Goal: Ask a question

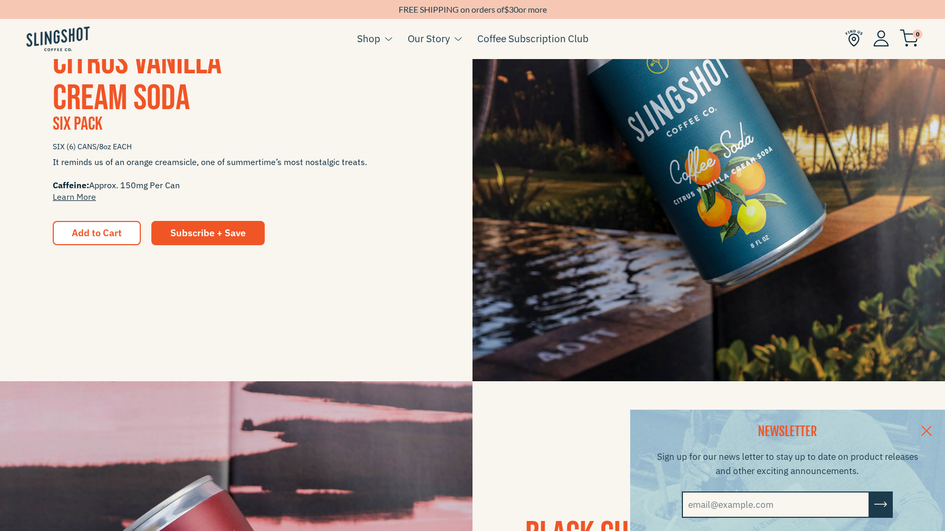
scroll to position [338, 0]
click at [85, 233] on span "Add to Cart" at bounding box center [97, 232] width 50 height 12
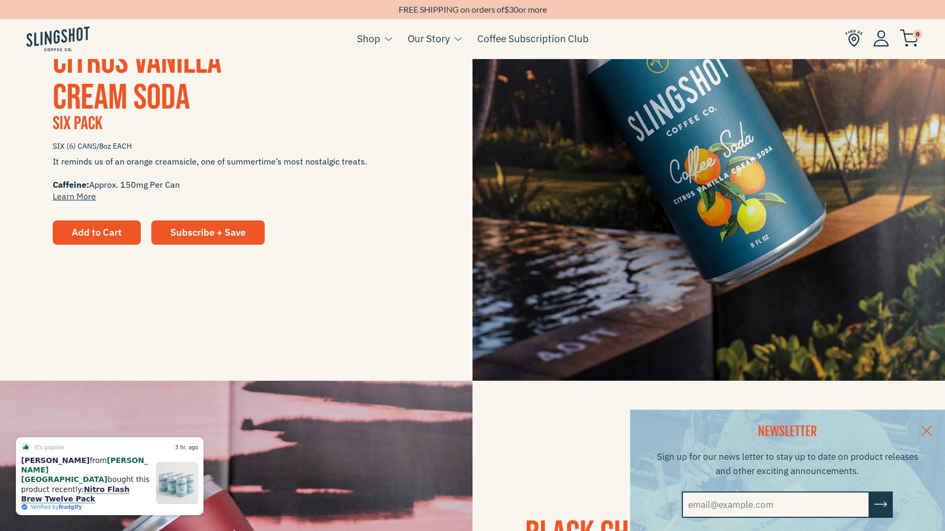
click at [97, 227] on span "Add to Cart" at bounding box center [97, 232] width 50 height 12
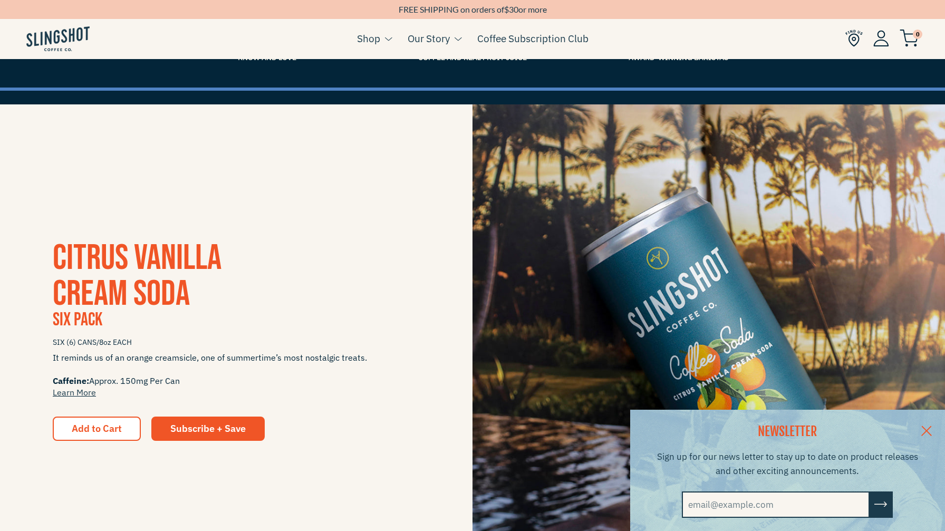
scroll to position [153, 0]
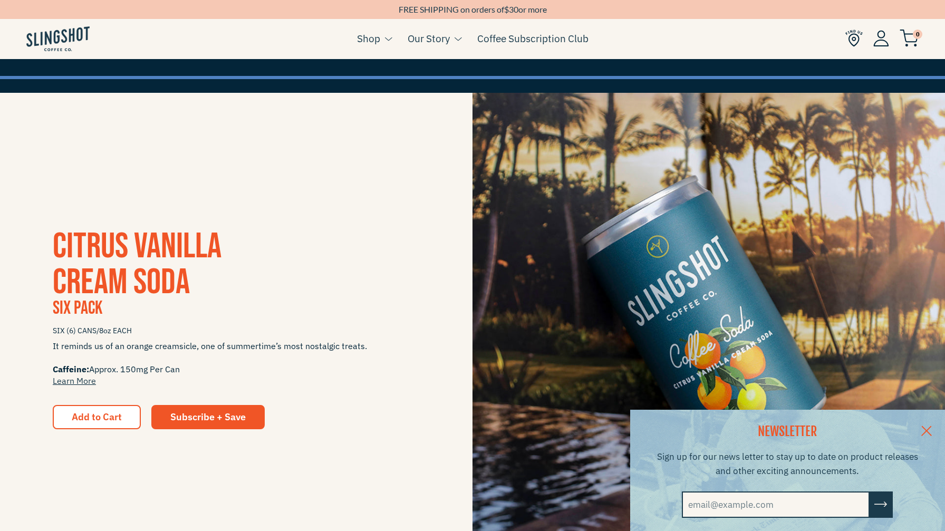
click at [195, 417] on div "NEWSLETTER Sign up for our news letter to stay up to date on product releases a…" at bounding box center [472, 470] width 945 height 121
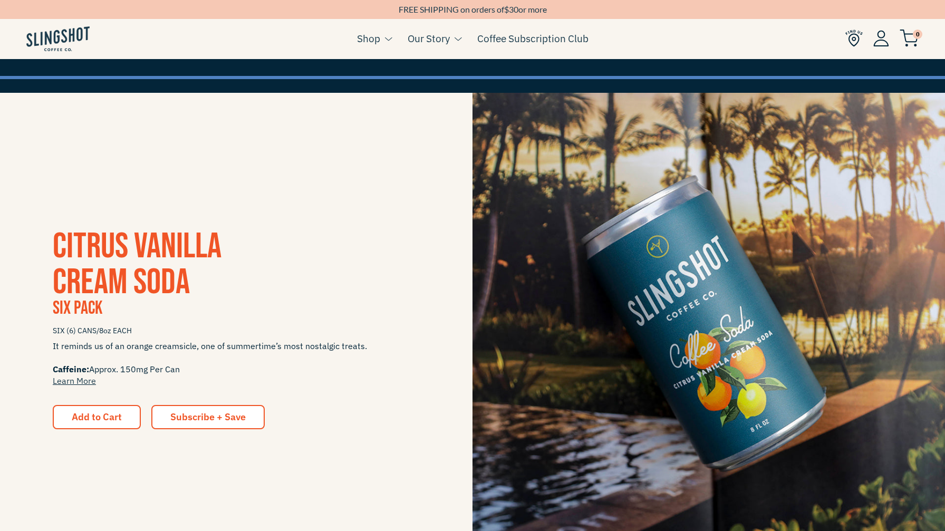
click at [220, 417] on span "Subscribe + Save" at bounding box center [207, 417] width 75 height 12
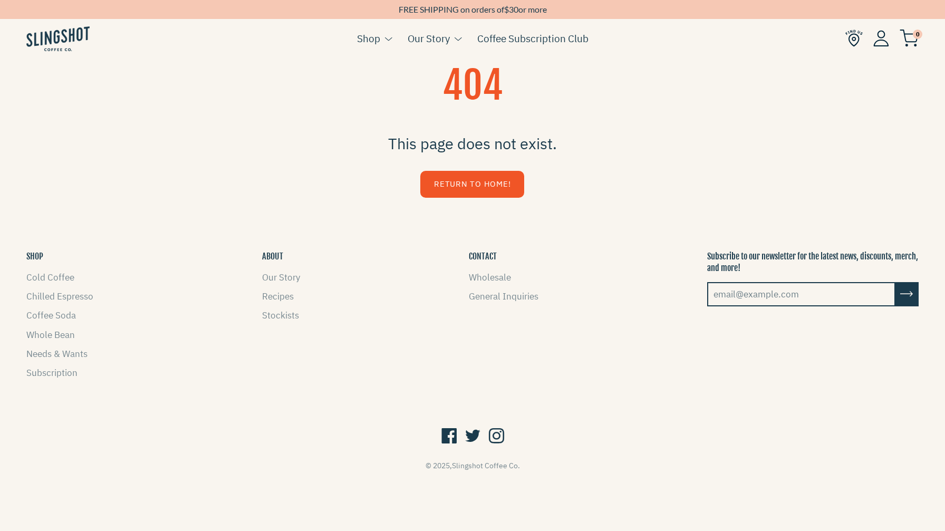
click at [475, 186] on link "Return to Home!" at bounding box center [472, 184] width 104 height 27
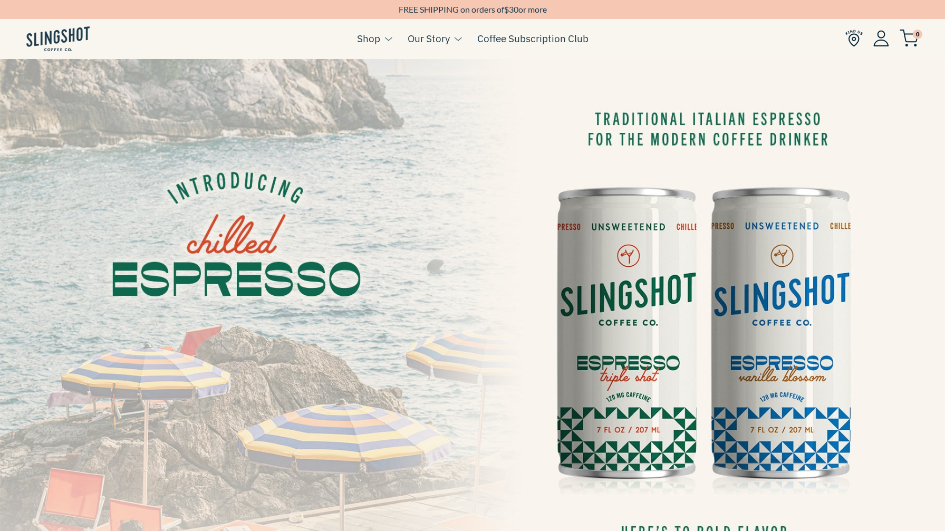
click at [708, 238] on img at bounding box center [472, 325] width 945 height 532
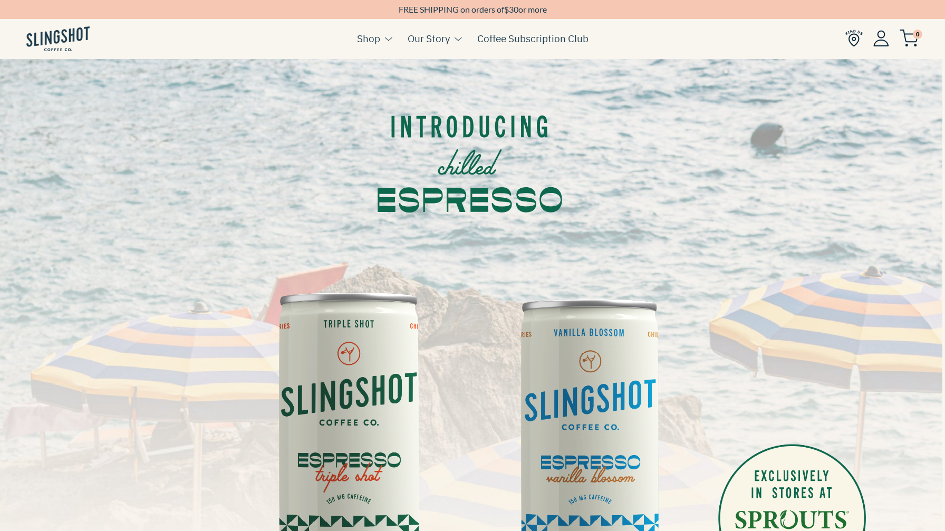
scroll to position [4, 0]
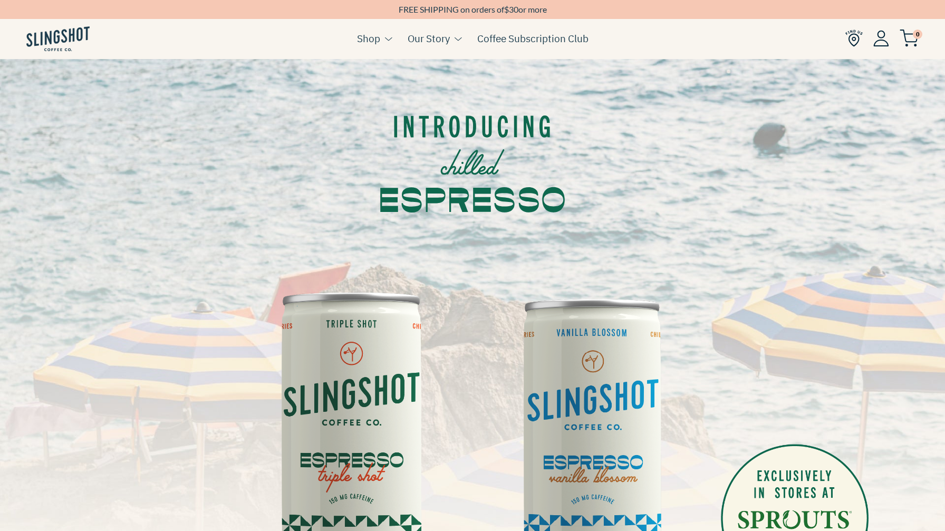
click at [708, 238] on div at bounding box center [472, 157] width 945 height 189
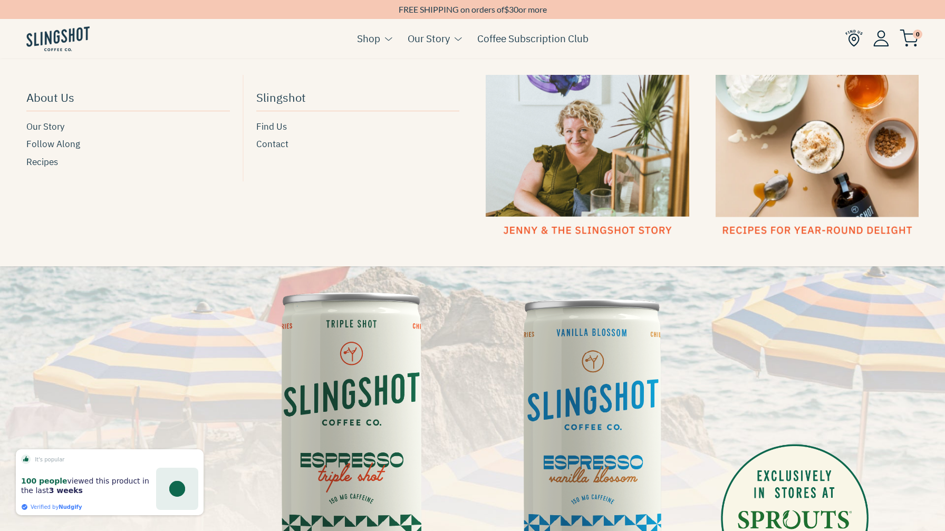
click at [426, 42] on link "Our Story" at bounding box center [429, 39] width 42 height 16
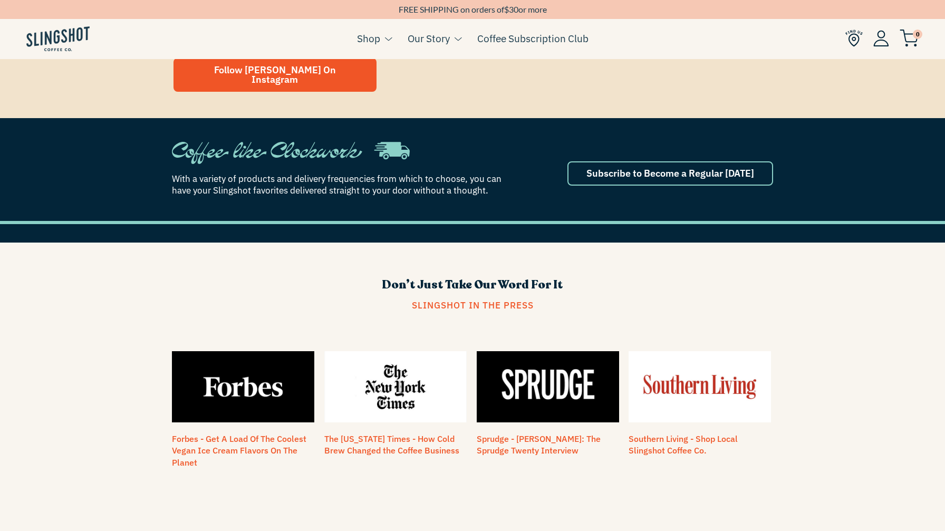
scroll to position [551, 0]
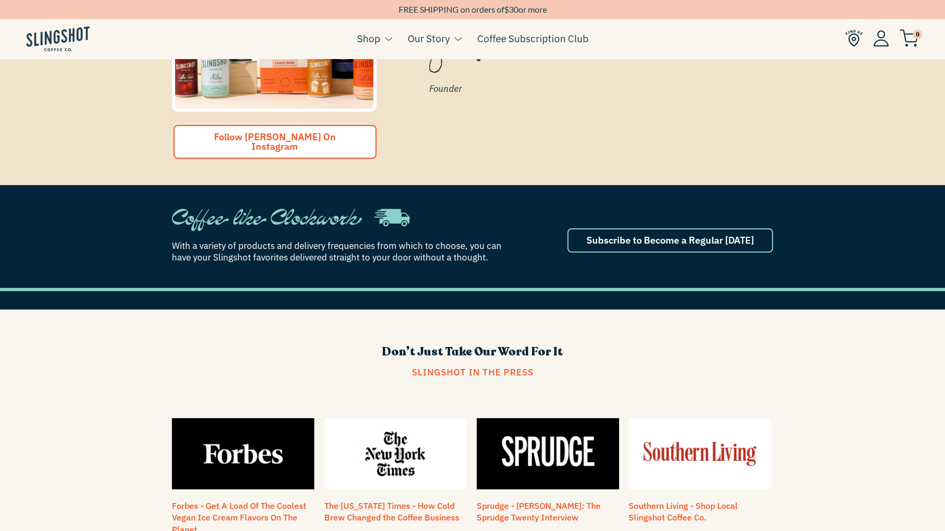
click at [311, 130] on link "Follow [PERSON_NAME] On Instagram" at bounding box center [275, 142] width 203 height 34
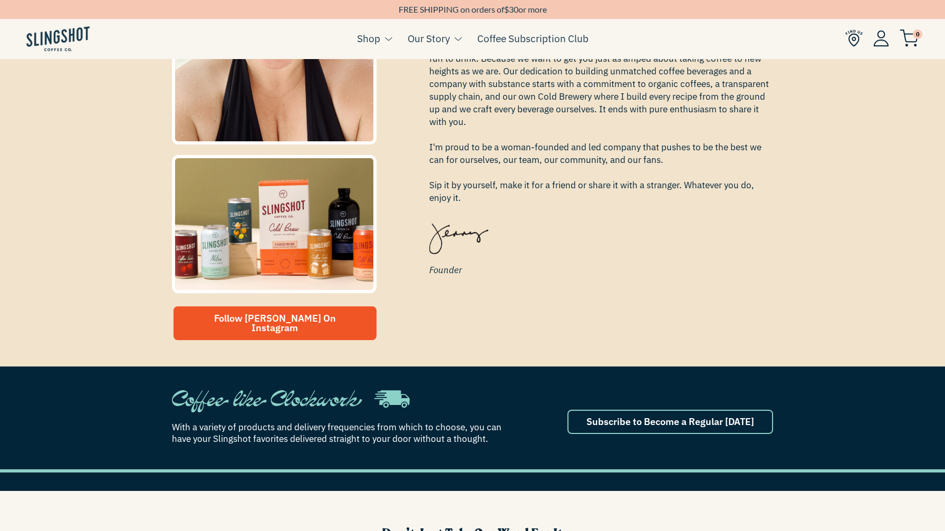
scroll to position [0, 0]
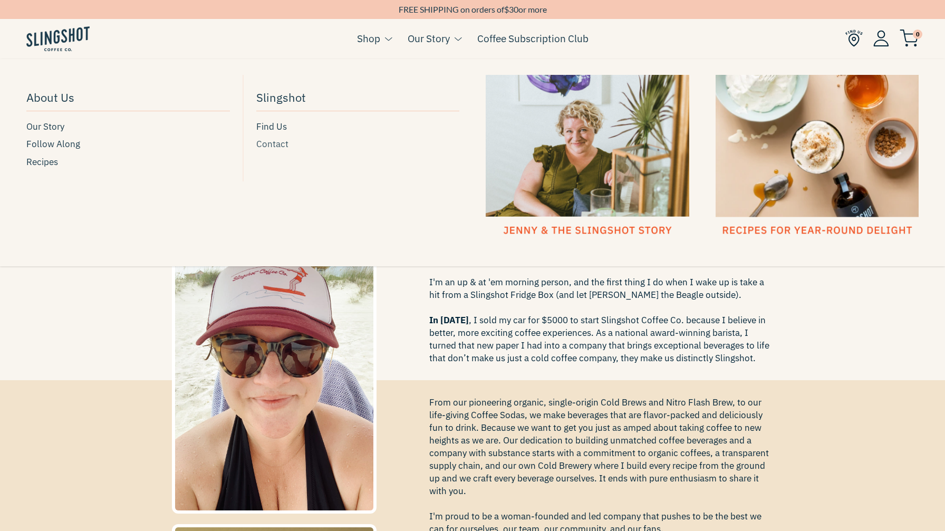
click at [261, 148] on span "Contact" at bounding box center [272, 144] width 32 height 14
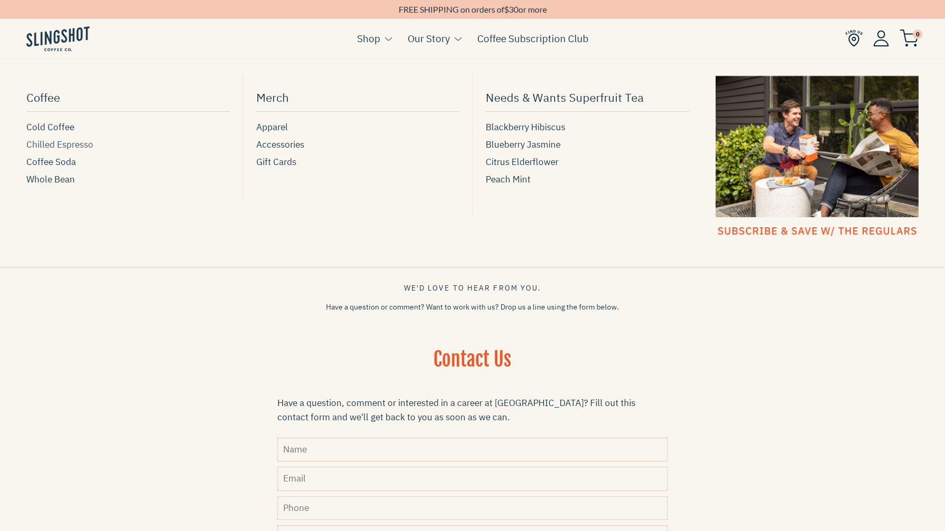
click at [56, 145] on span "Chilled Espresso" at bounding box center [59, 145] width 67 height 14
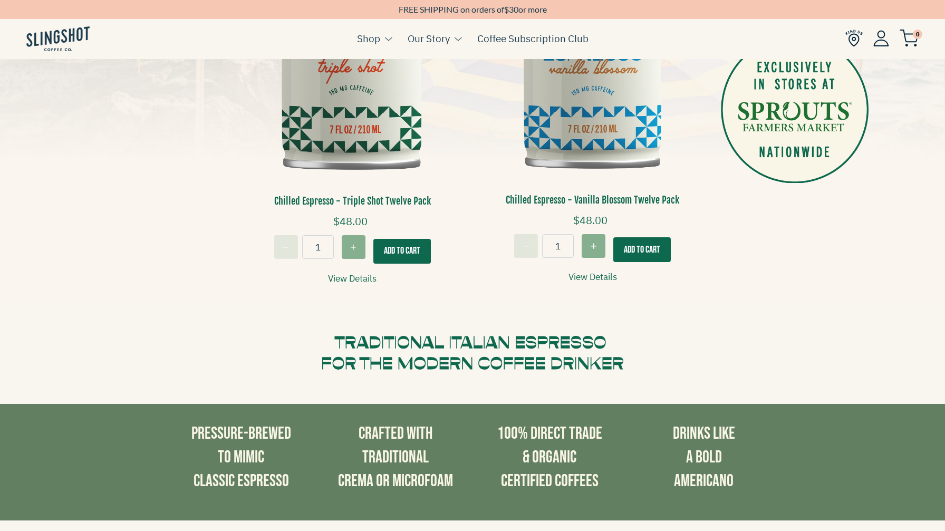
scroll to position [434, 0]
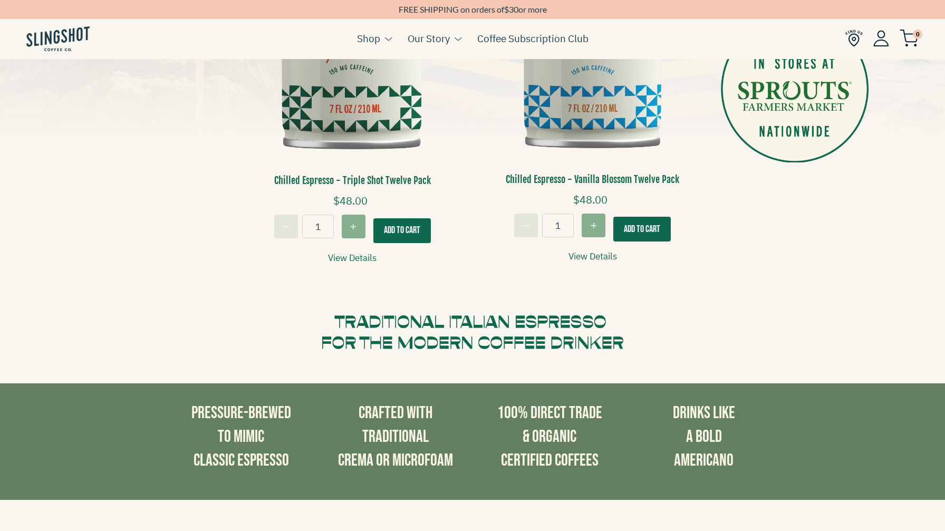
click at [389, 228] on button "Add To Cart" at bounding box center [402, 230] width 58 height 25
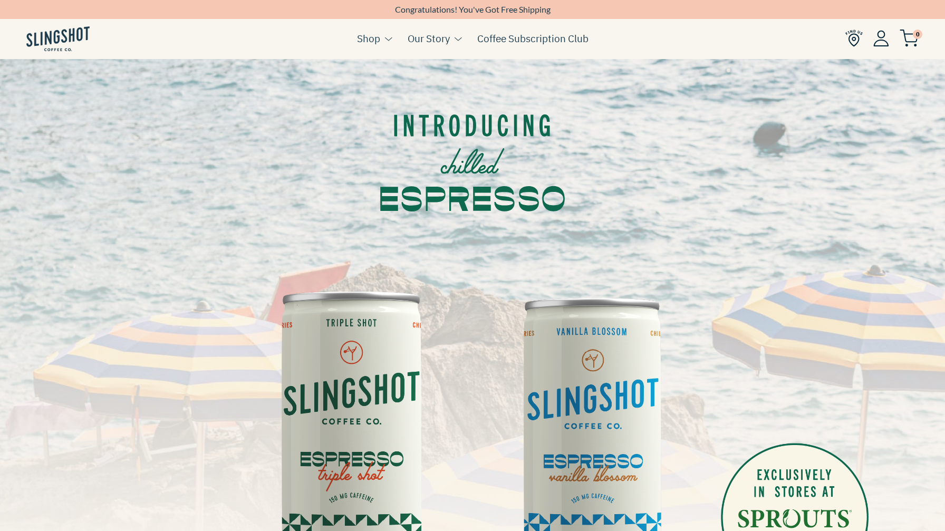
scroll to position [0, 0]
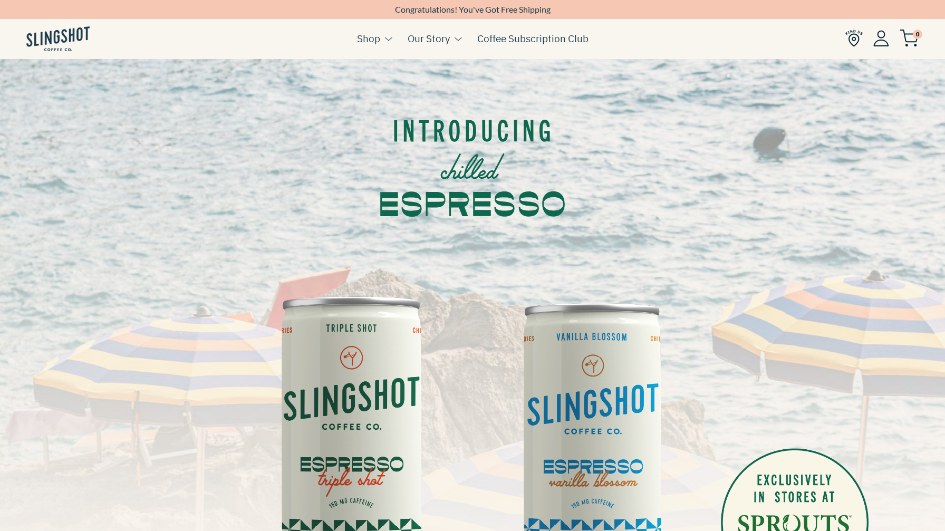
click at [912, 27] on li "0" at bounding box center [882, 38] width 73 height 41
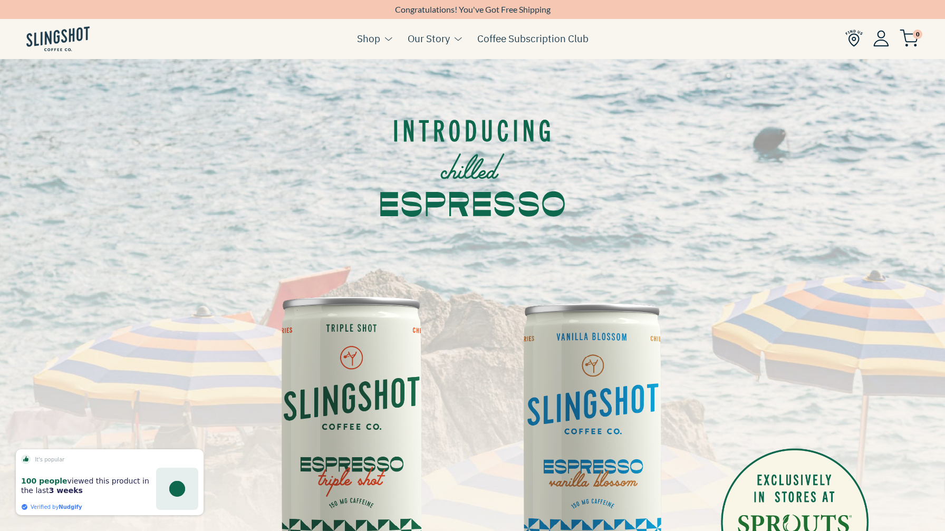
click at [913, 39] on img at bounding box center [909, 38] width 19 height 17
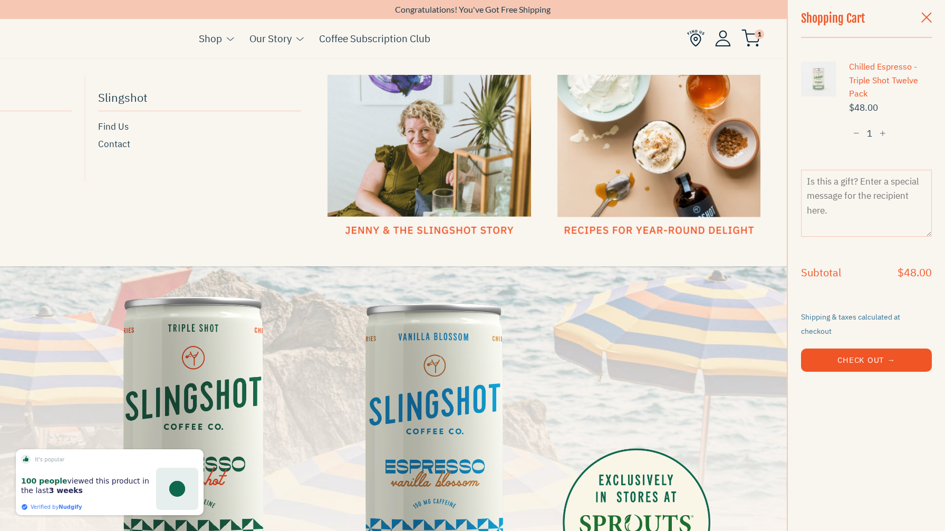
click at [270, 40] on link "Our Story" at bounding box center [271, 39] width 42 height 16
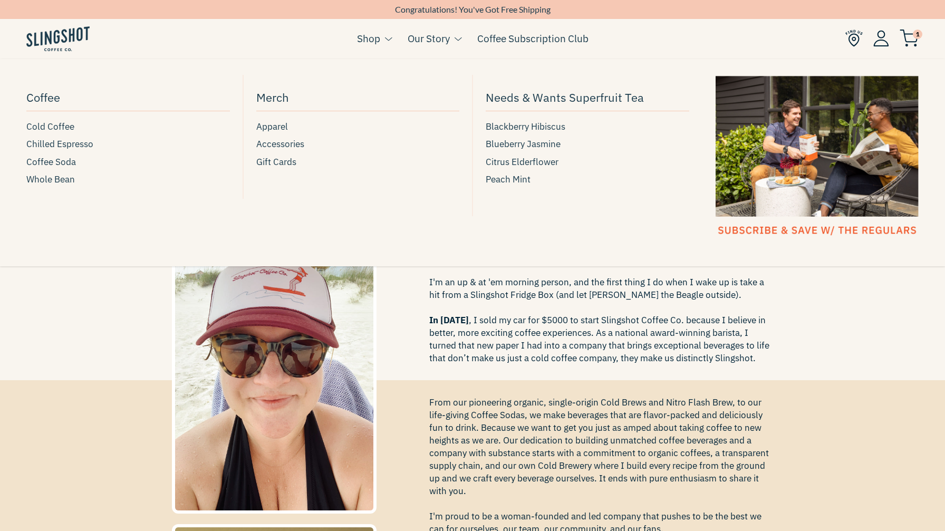
click at [373, 39] on link "Shop" at bounding box center [368, 39] width 23 height 16
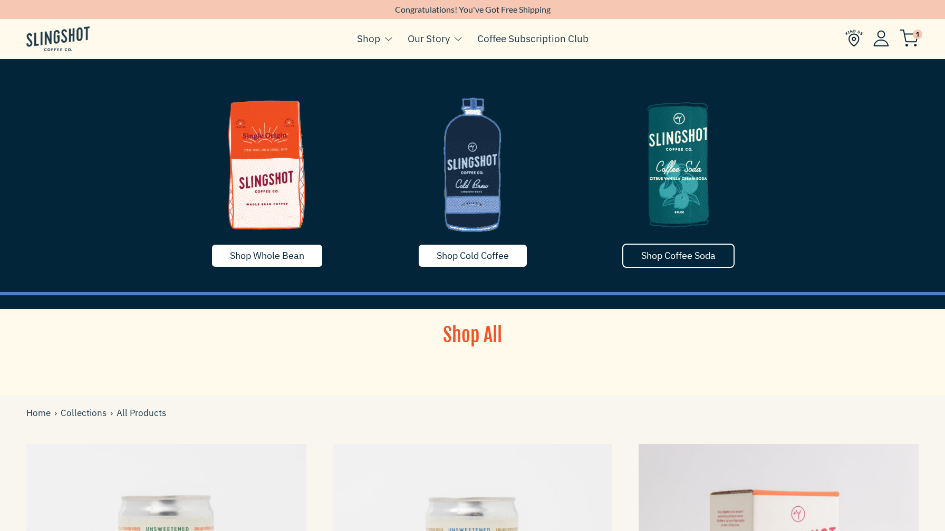
click at [658, 253] on span "Shop Coffee Soda" at bounding box center [678, 256] width 74 height 12
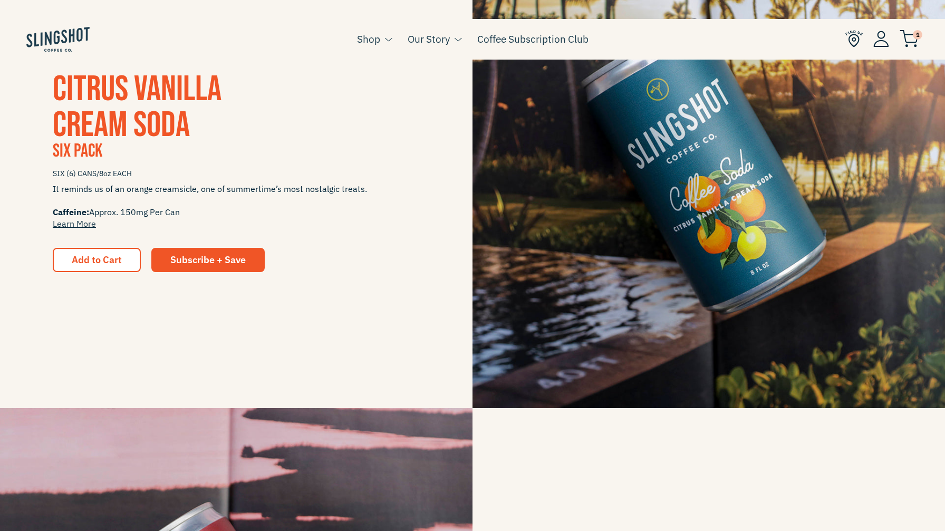
scroll to position [351, 0]
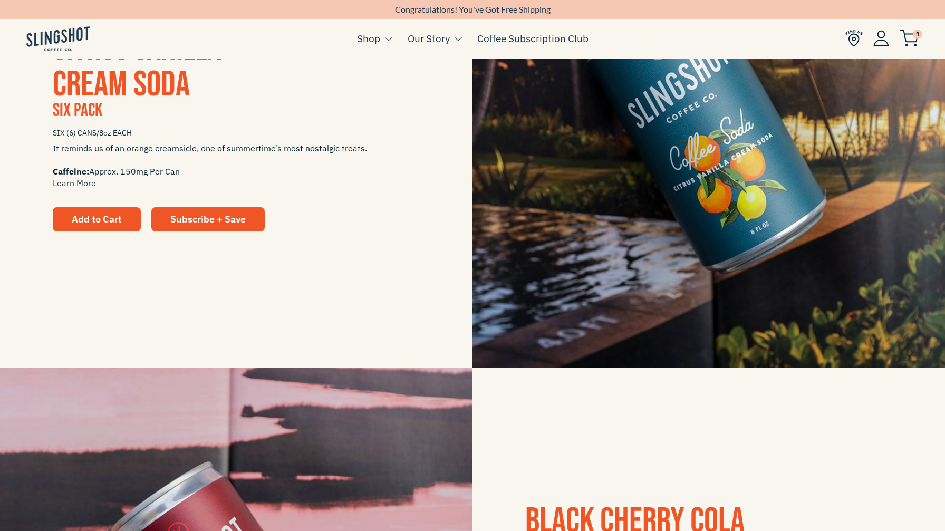
click at [94, 217] on span "Add to Cart" at bounding box center [97, 219] width 50 height 12
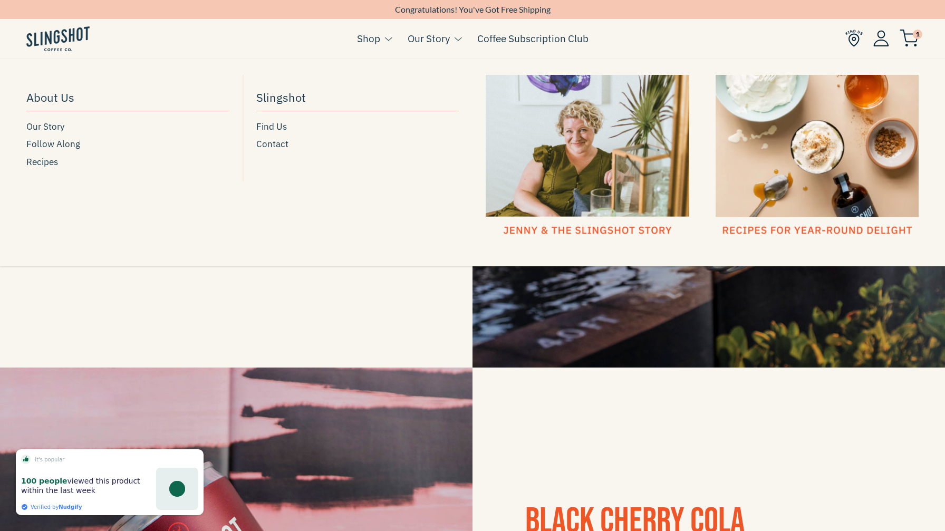
click at [443, 43] on link "Our Story" at bounding box center [429, 39] width 42 height 16
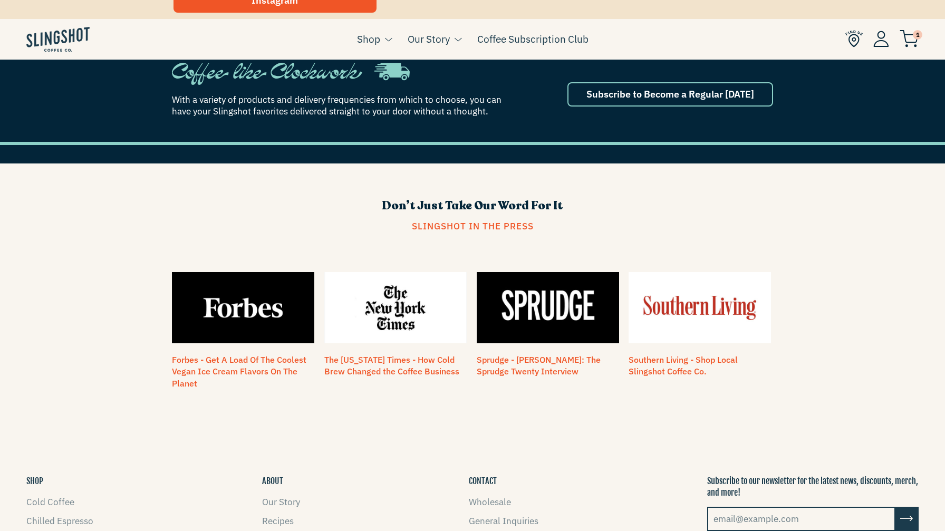
scroll to position [890, 0]
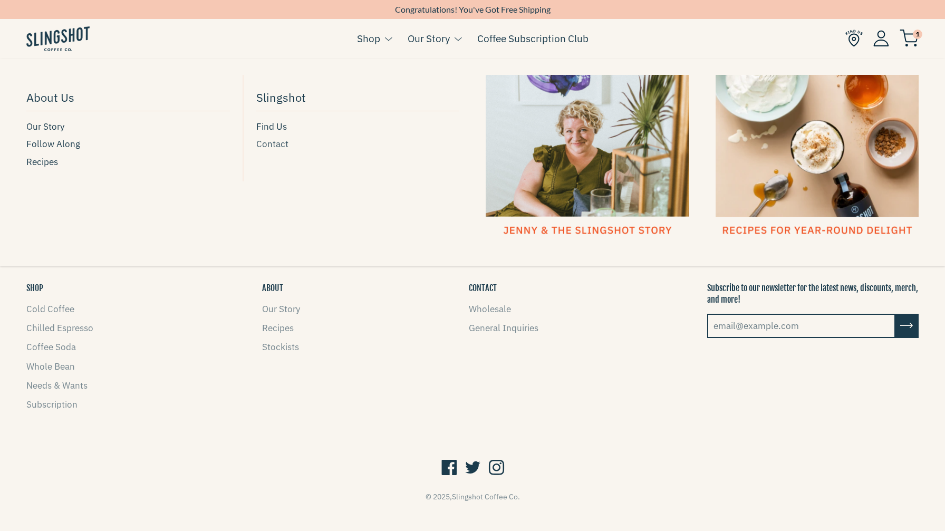
click at [277, 146] on span "Contact" at bounding box center [272, 144] width 32 height 14
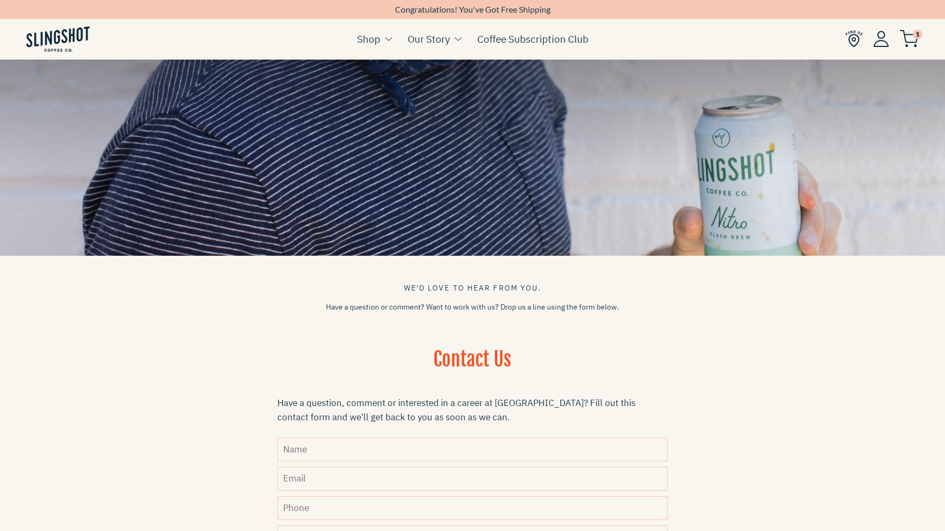
click at [331, 448] on input "Name" at bounding box center [472, 450] width 390 height 24
type input "[PERSON_NAME]"
type input "N"
type input "[PERSON_NAME][EMAIL_ADDRESS][DOMAIN_NAME]"
type input "3199392622"
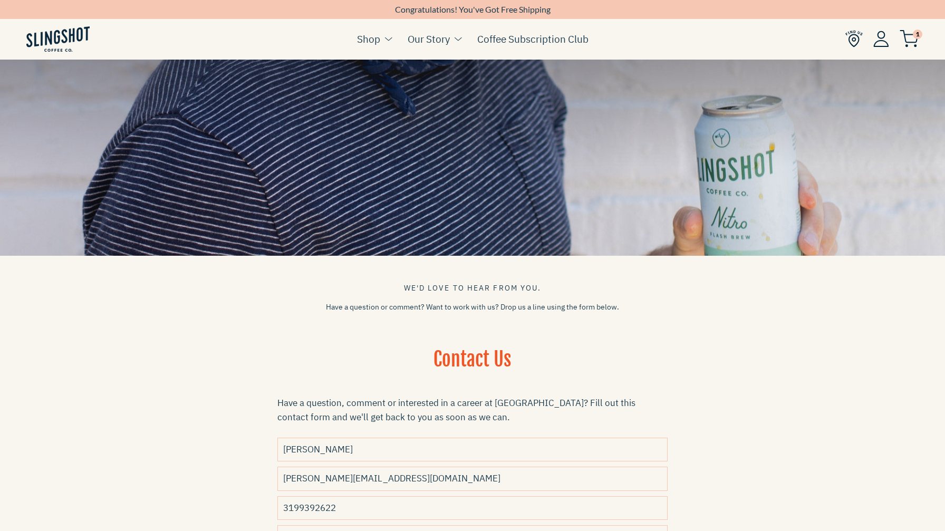
click at [31, 444] on section "We'd love to hear from you. Have a question or comment? Want to work with us? D…" at bounding box center [472, 370] width 945 height 705
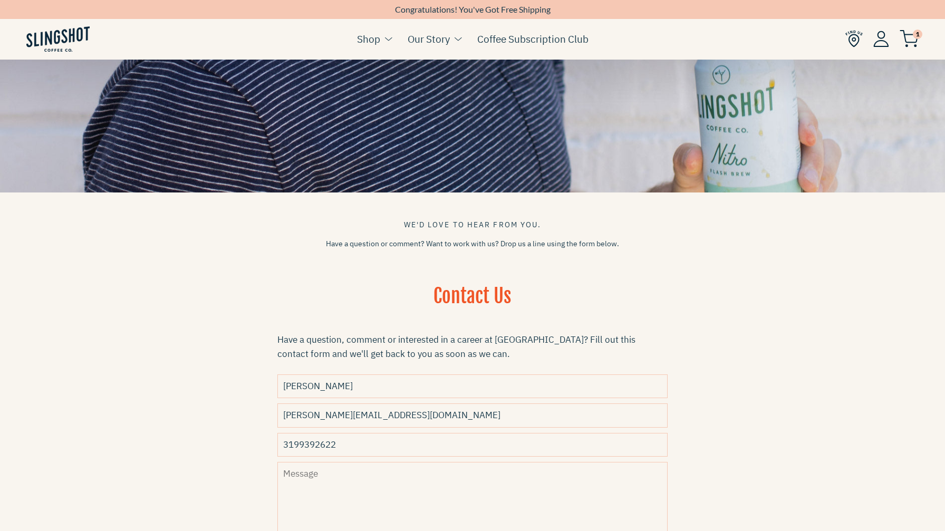
scroll to position [129, 0]
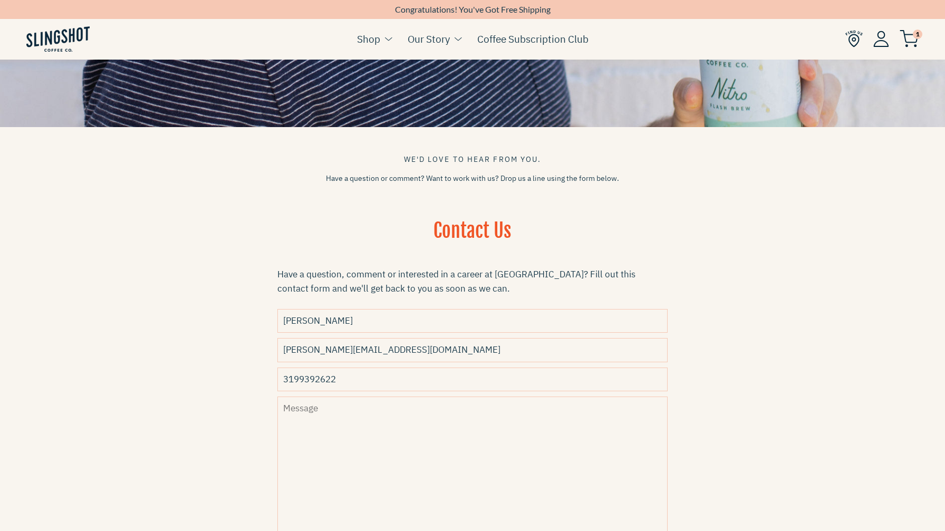
click at [294, 423] on textarea "Message" at bounding box center [472, 473] width 390 height 153
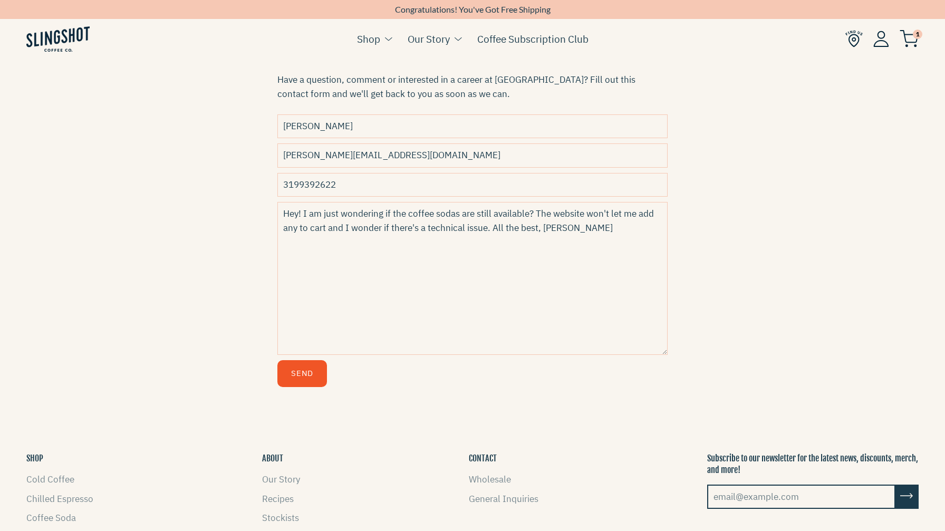
scroll to position [358, 0]
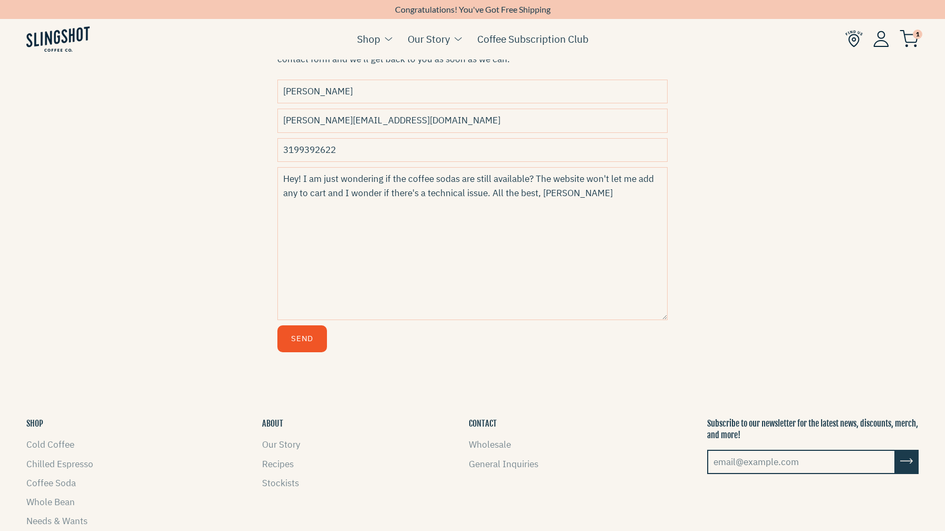
type textarea "Hey! I am just wondering if the coffee sodas are still available? The website w…"
click at [306, 328] on button "Send" at bounding box center [302, 338] width 50 height 27
click at [311, 339] on button "Send" at bounding box center [302, 338] width 50 height 27
